Goal: Task Accomplishment & Management: Manage account settings

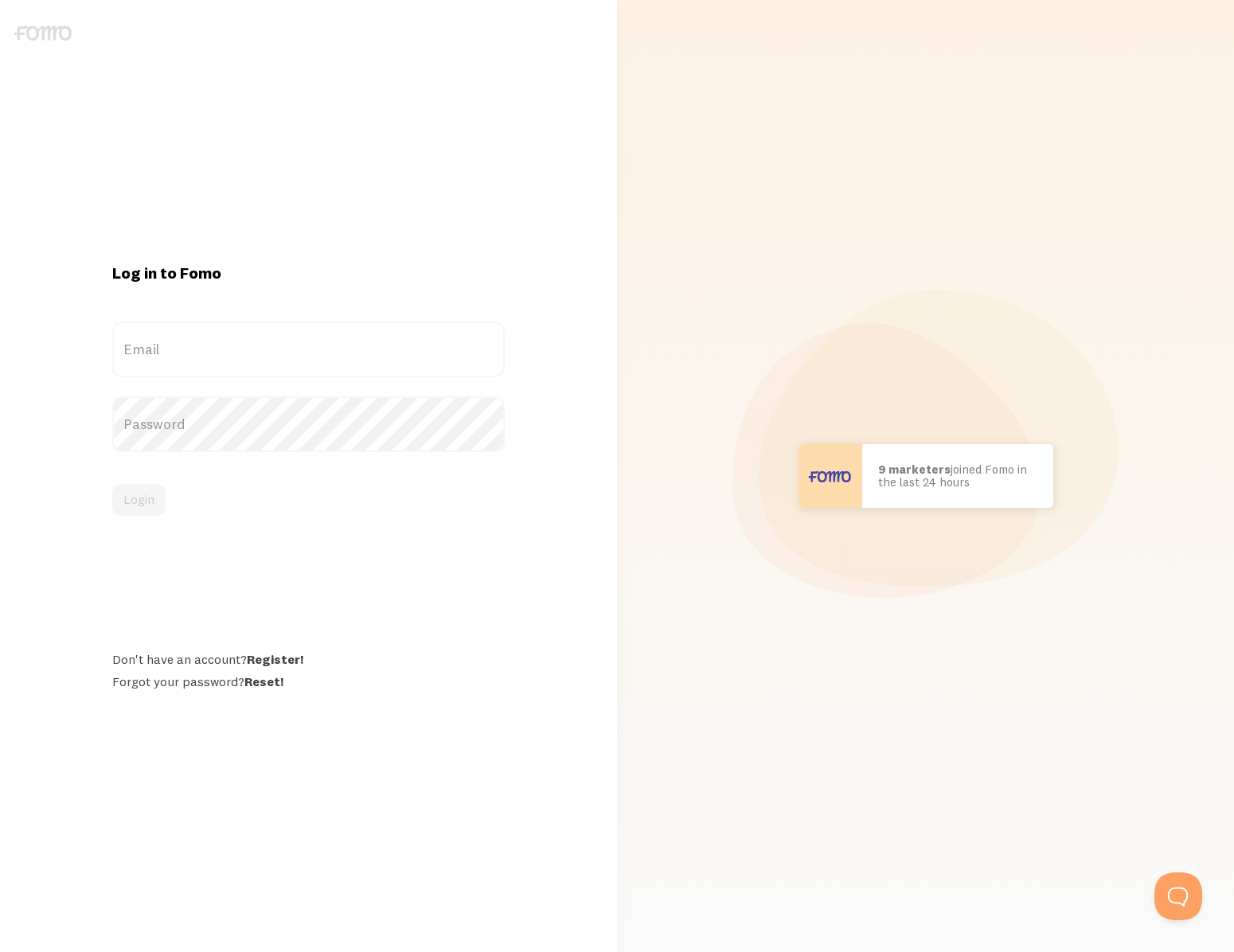
type input "[EMAIL_ADDRESS][DOMAIN_NAME]"
click at [141, 508] on div "Login" at bounding box center [308, 500] width 393 height 32
click at [146, 504] on button "Login" at bounding box center [138, 500] width 54 height 32
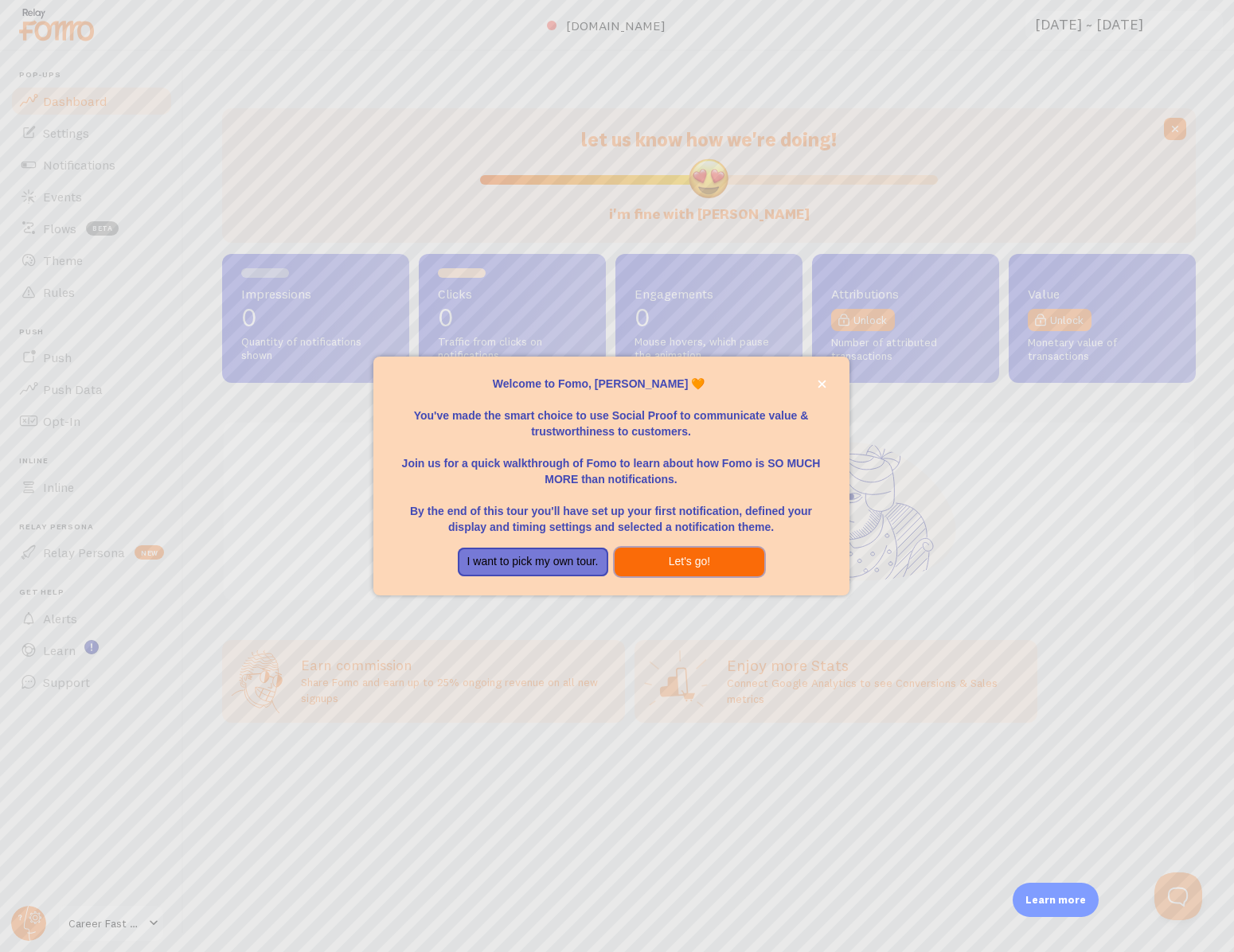
click at [685, 556] on button "Let's go!" at bounding box center [690, 562] width 150 height 29
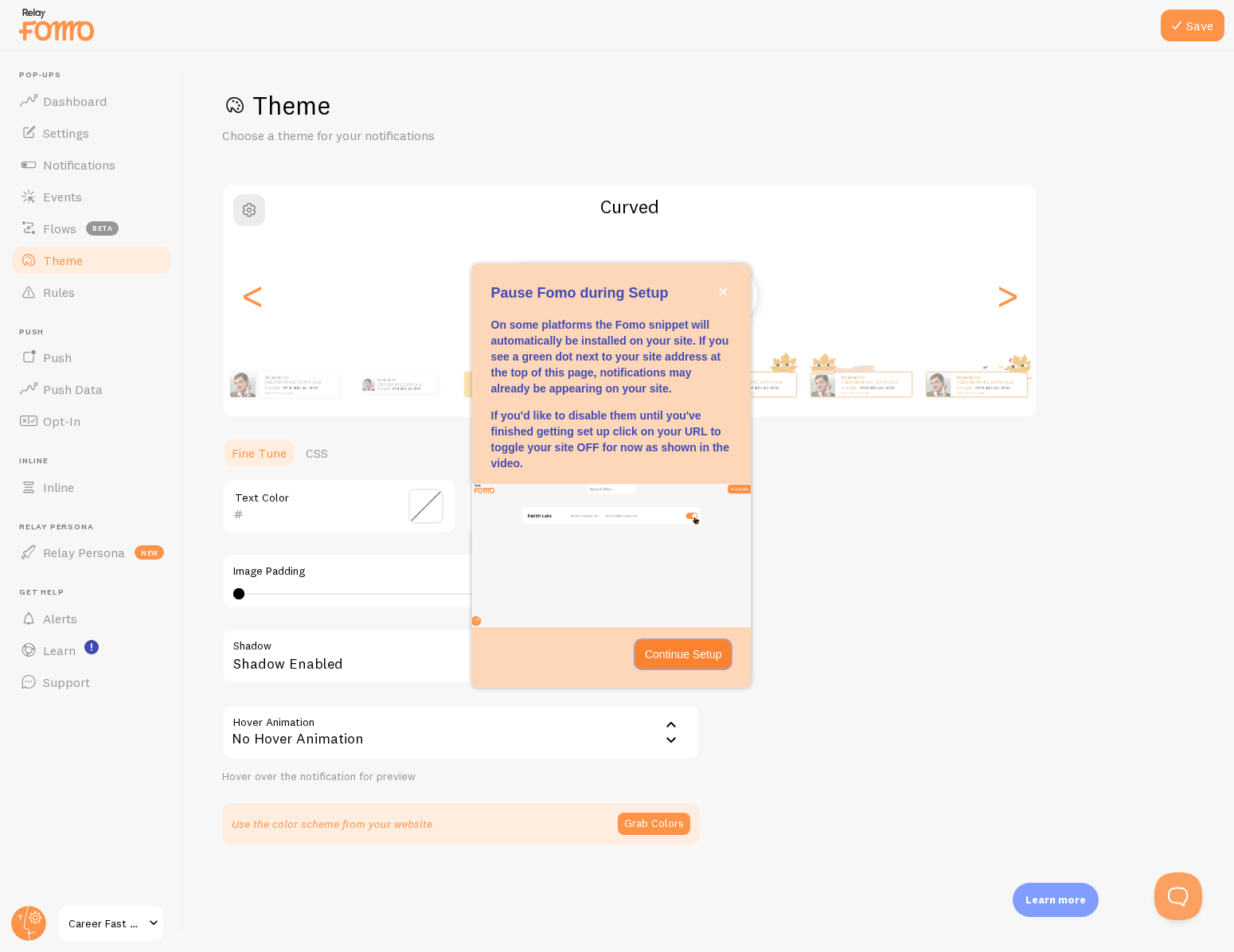
click at [688, 657] on p "Continue Setup" at bounding box center [684, 655] width 78 height 16
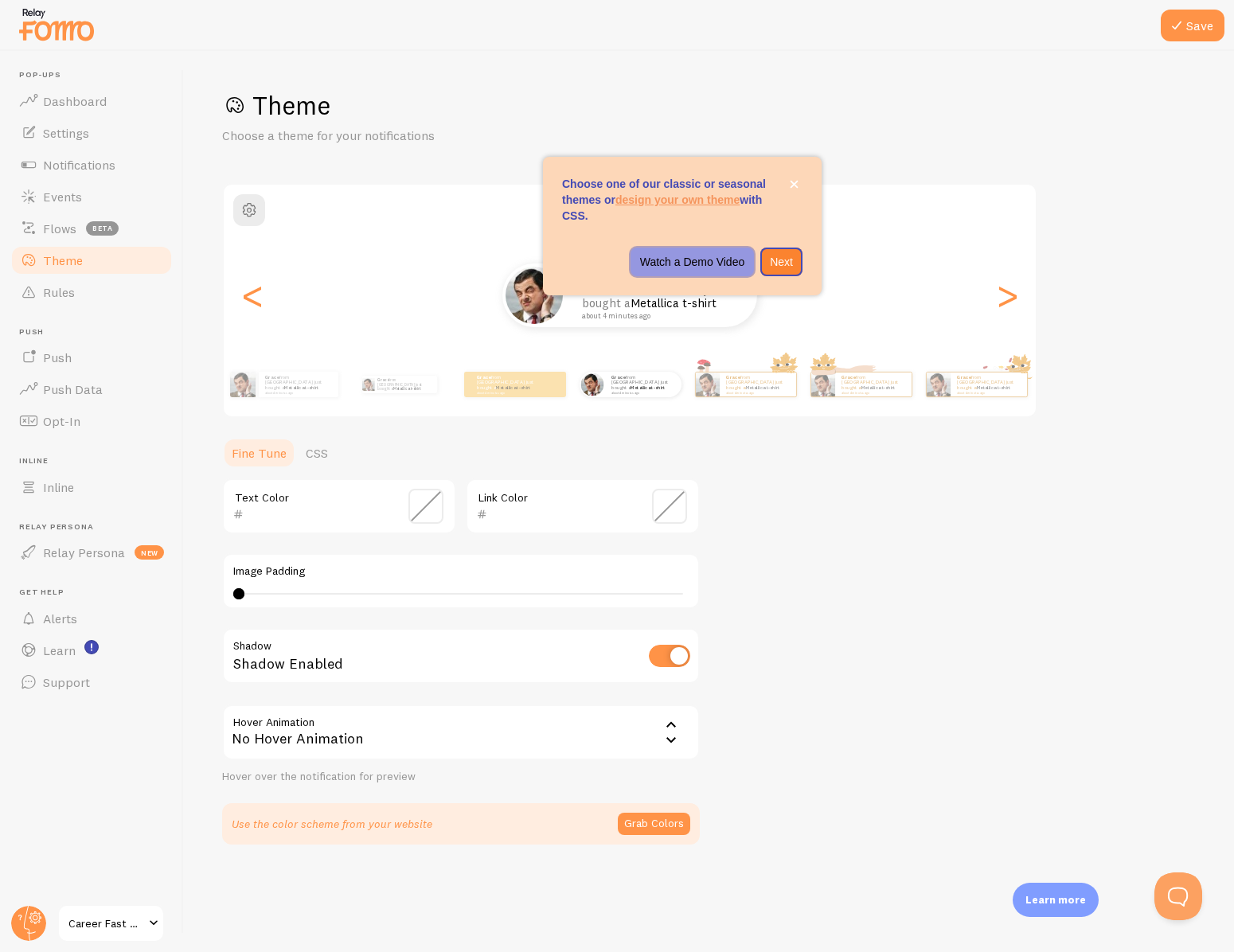
click at [715, 261] on p "Watch a Demo Video" at bounding box center [693, 262] width 105 height 16
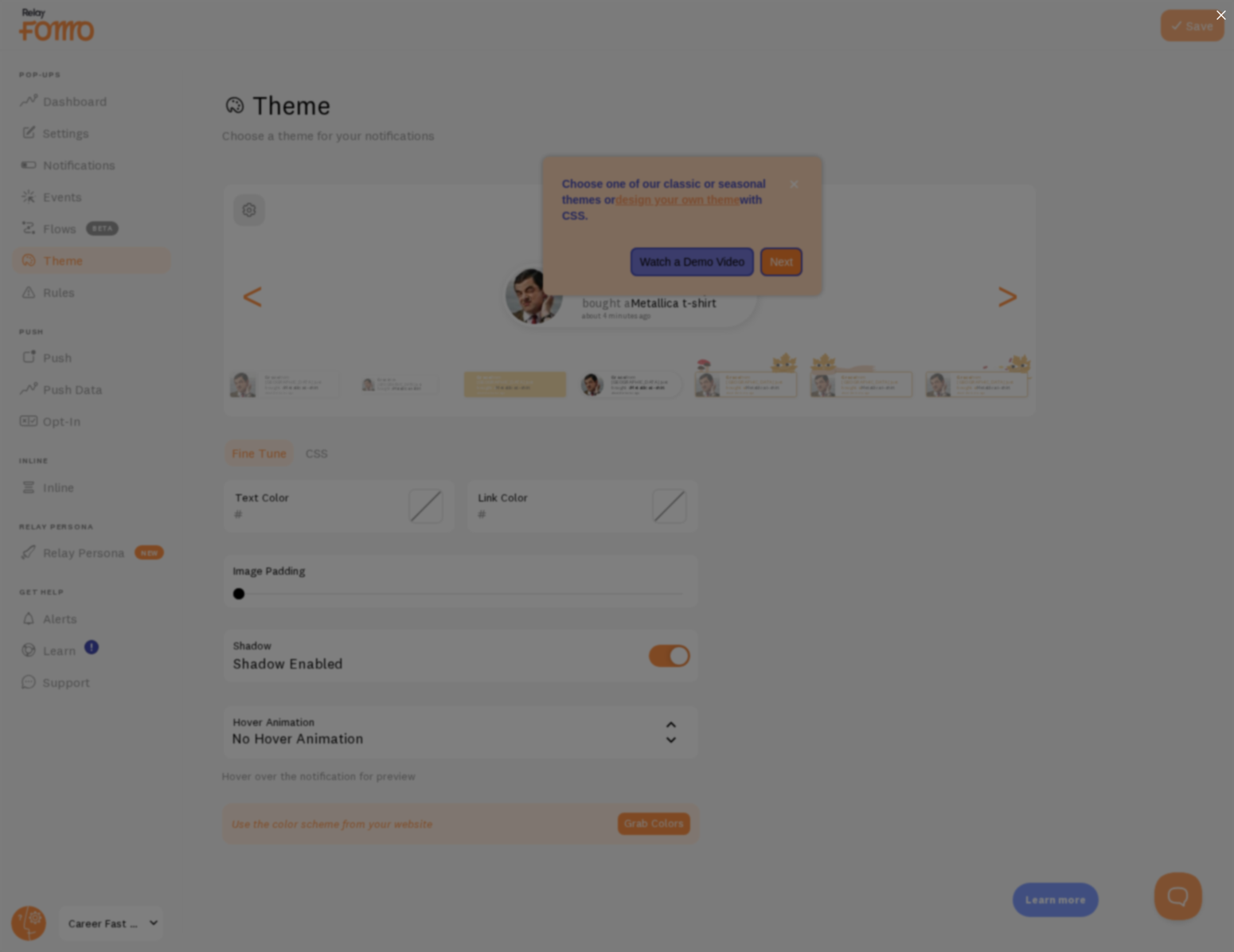
click at [1216, 18] on div at bounding box center [1221, 16] width 26 height 33
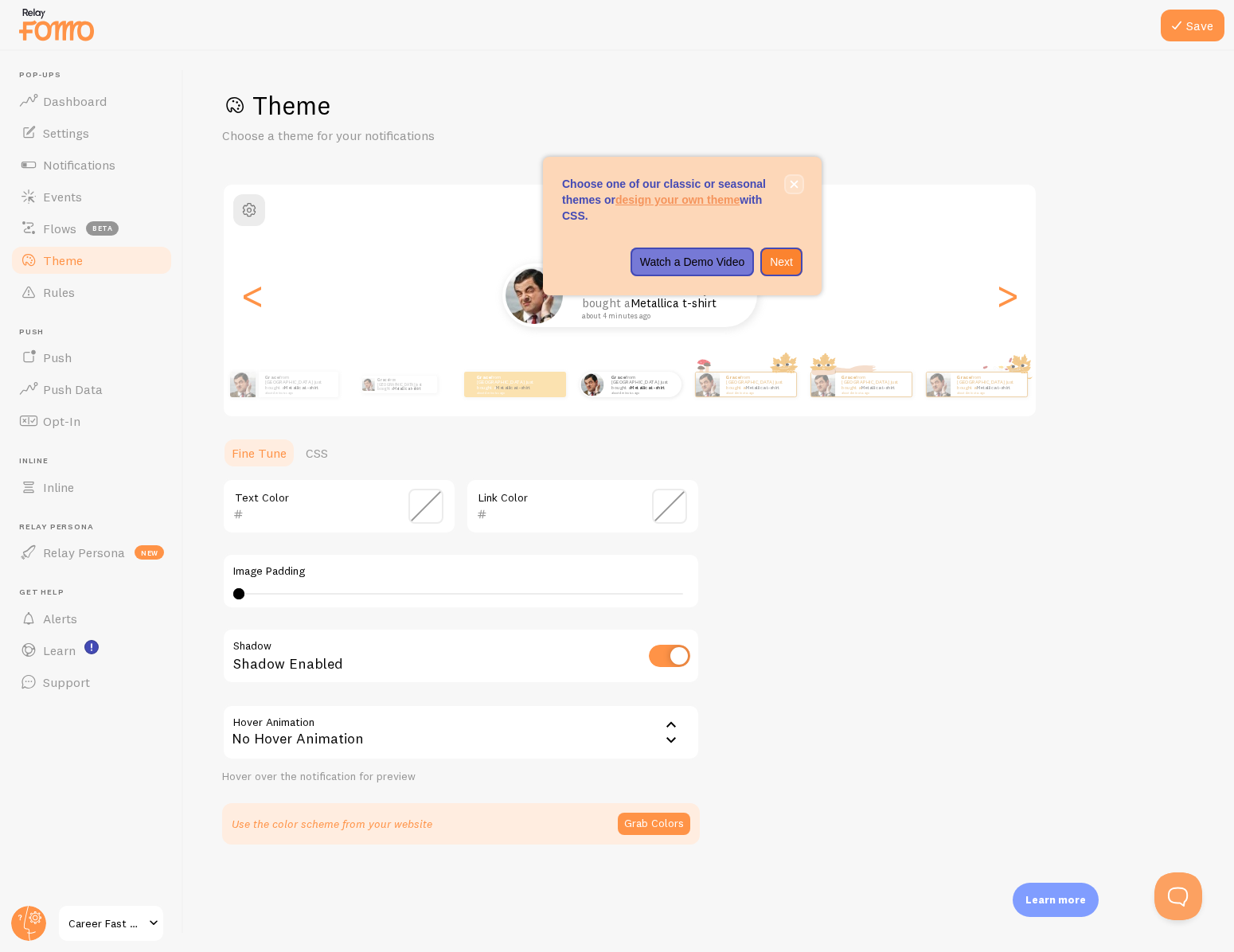
click at [795, 180] on icon "close," at bounding box center [794, 184] width 9 height 9
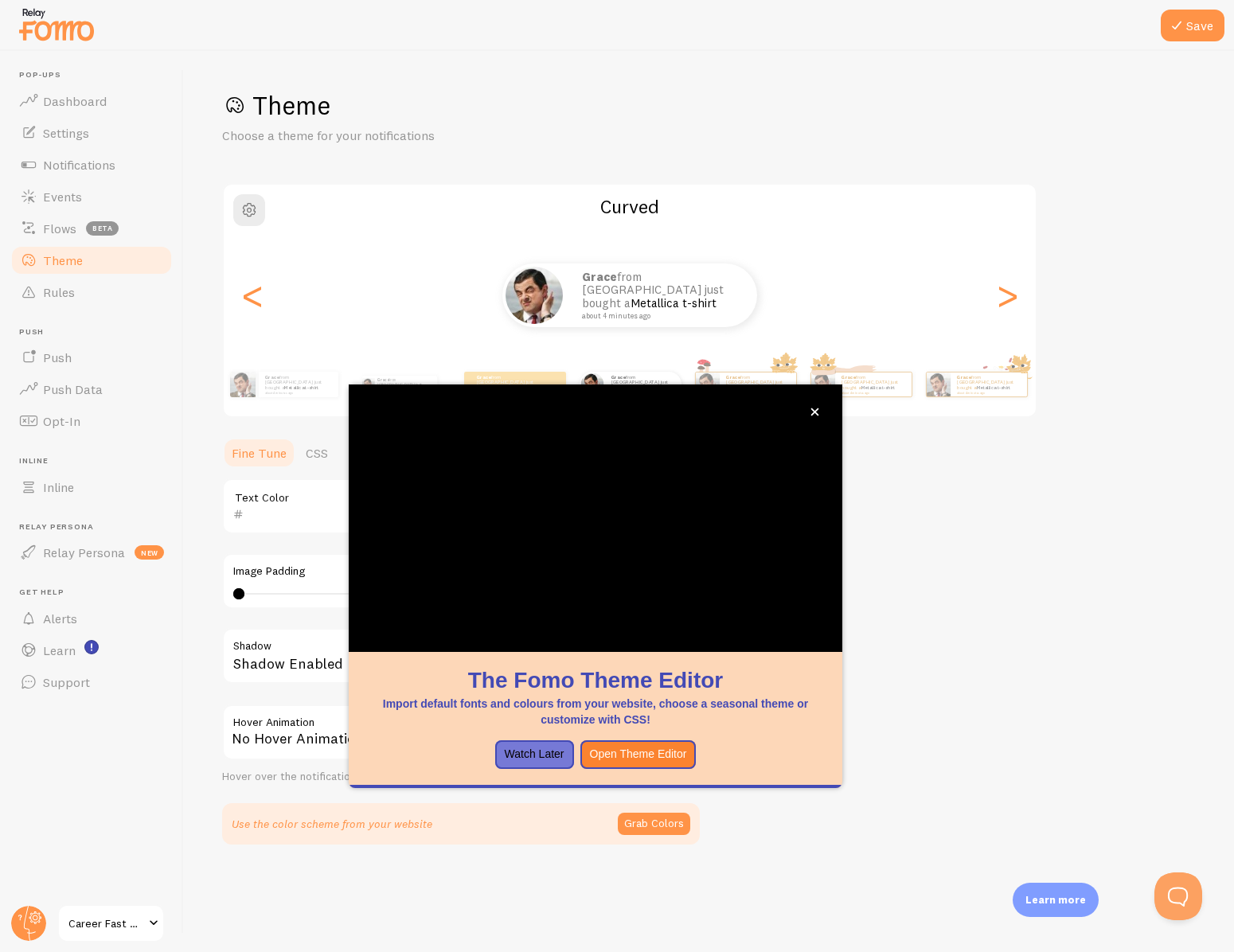
click at [83, 927] on span "Career Fast Track" at bounding box center [106, 923] width 76 height 19
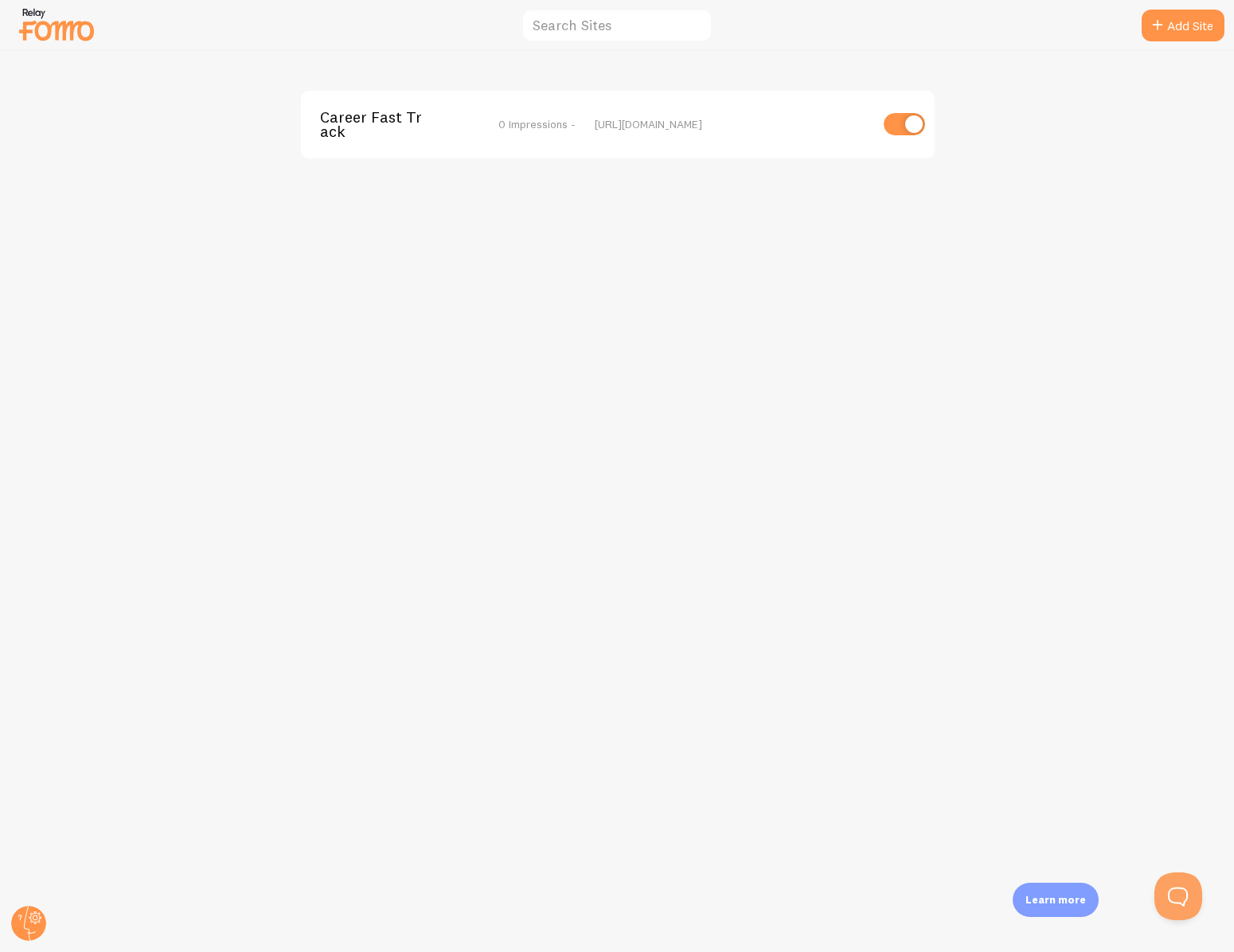
click at [27, 28] on img at bounding box center [57, 24] width 80 height 41
click at [34, 922] on g at bounding box center [29, 923] width 35 height 35
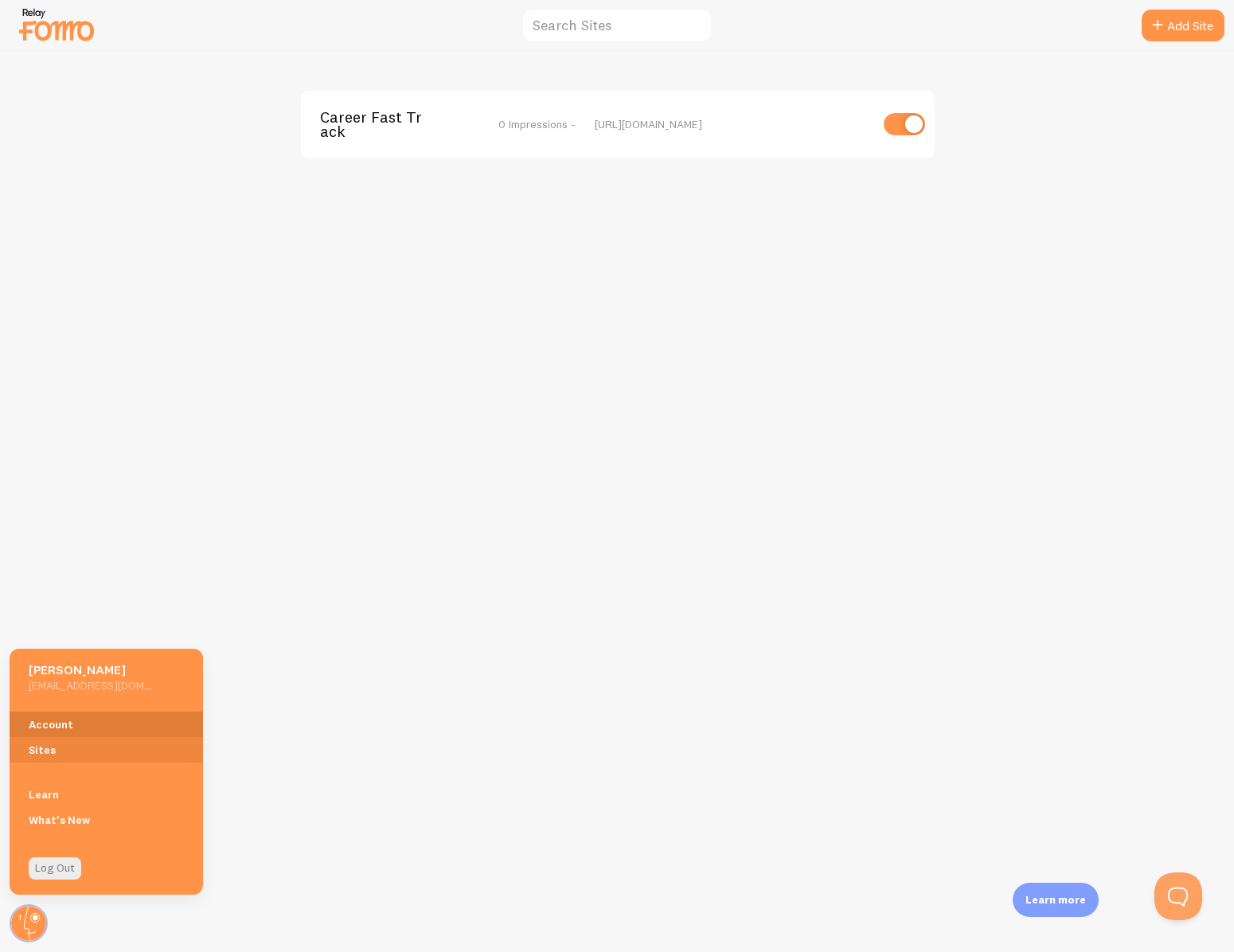
click at [64, 720] on link "Account" at bounding box center [106, 724] width 194 height 26
